Goal: Task Accomplishment & Management: Use online tool/utility

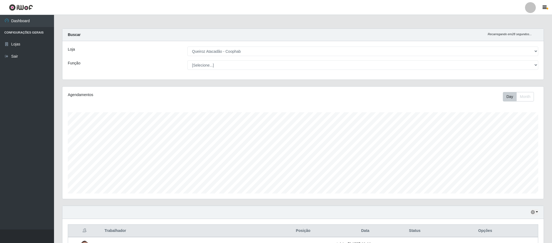
select select "463"
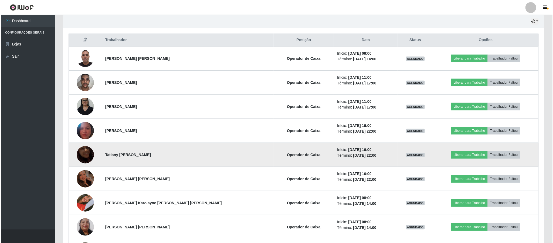
scroll to position [203, 0]
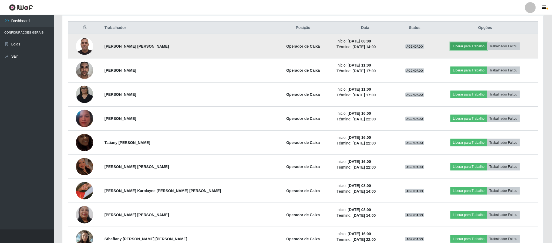
click at [456, 45] on button "Liberar para Trabalho" at bounding box center [468, 46] width 36 height 8
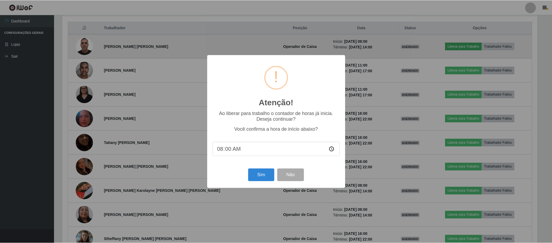
scroll to position [113, 476]
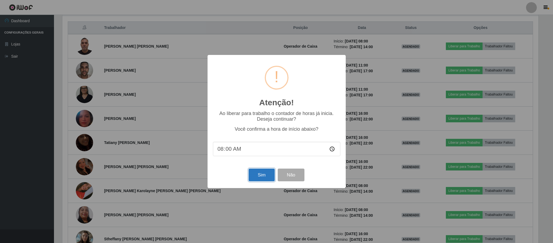
click at [260, 177] on button "Sim" at bounding box center [262, 174] width 26 height 13
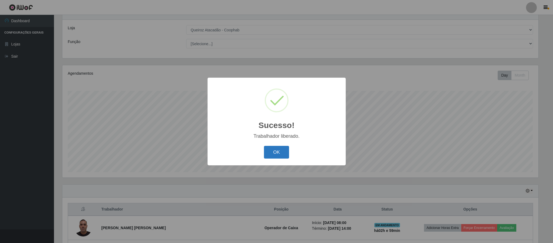
click at [284, 153] on button "OK" at bounding box center [276, 152] width 25 height 13
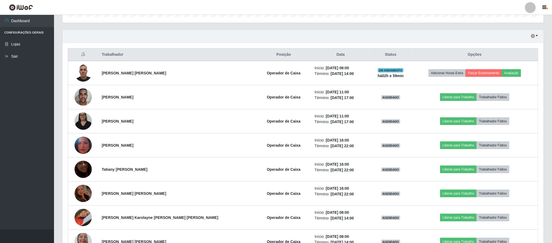
scroll to position [183, 0]
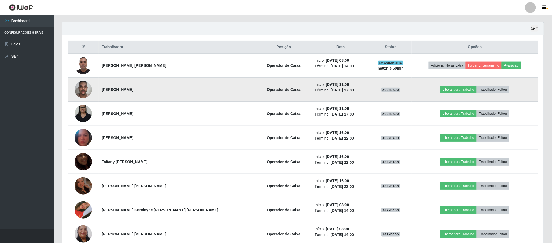
click at [442, 95] on td "Liberar para Trabalho Trabalhador Faltou" at bounding box center [475, 90] width 127 height 24
click at [440, 89] on button "Liberar para Trabalho" at bounding box center [458, 90] width 36 height 8
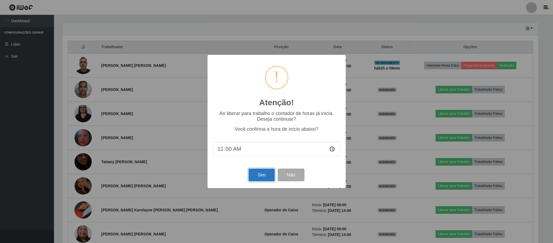
click at [264, 176] on button "Sim" at bounding box center [262, 174] width 26 height 13
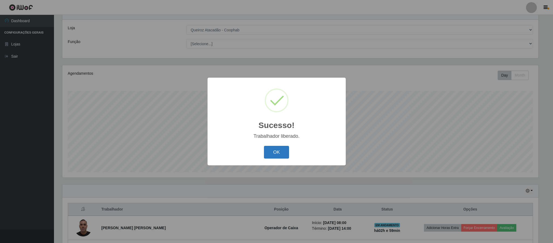
click at [278, 149] on button "OK" at bounding box center [276, 152] width 25 height 13
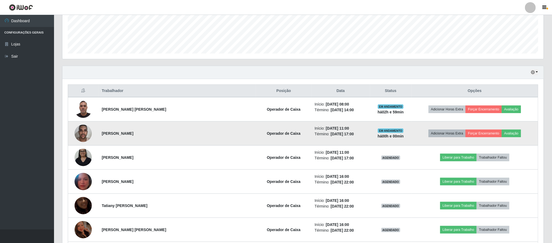
scroll to position [143, 0]
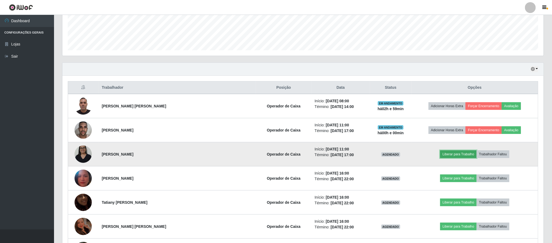
click at [441, 156] on button "Liberar para Trabalho" at bounding box center [458, 154] width 36 height 8
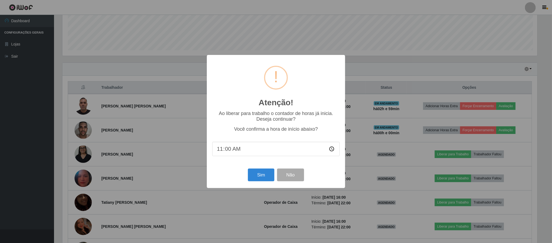
scroll to position [113, 476]
click at [255, 176] on button "Sim" at bounding box center [262, 174] width 26 height 13
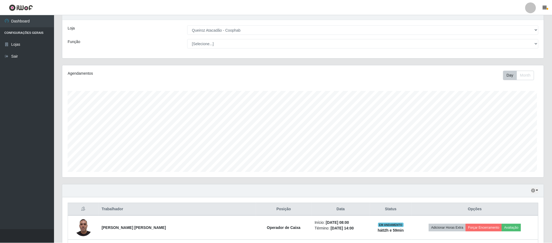
scroll to position [0, 0]
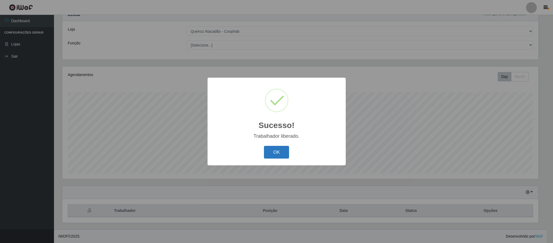
click at [276, 150] on button "OK" at bounding box center [276, 152] width 25 height 13
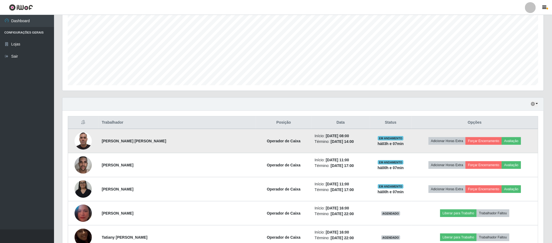
scroll to position [320, 0]
